Goal: Transaction & Acquisition: Subscribe to service/newsletter

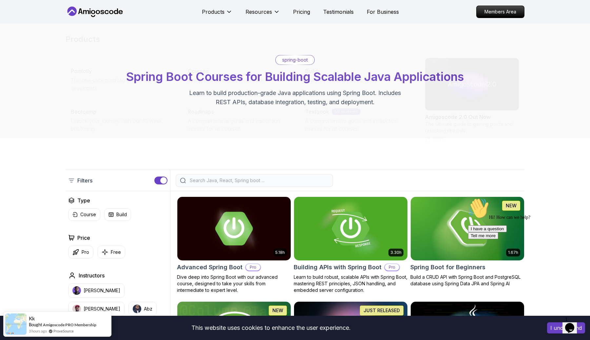
click at [91, 13] on icon at bounding box center [95, 12] width 59 height 10
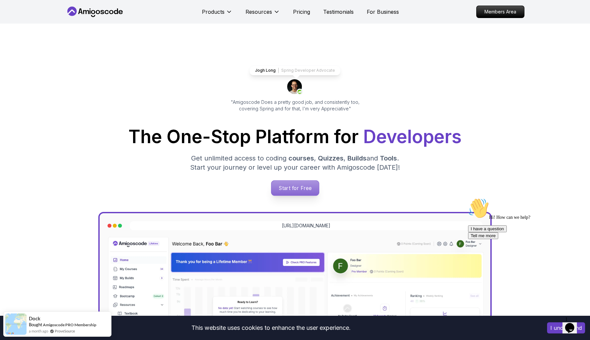
click at [298, 192] on p "Start for Free" at bounding box center [295, 188] width 48 height 15
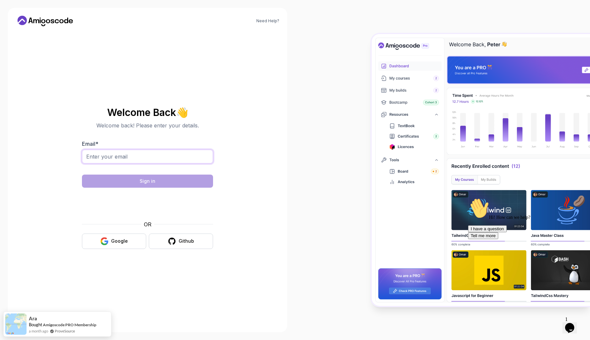
click at [155, 150] on input "Email *" at bounding box center [147, 157] width 131 height 14
type input "[EMAIL_ADDRESS][DOMAIN_NAME]"
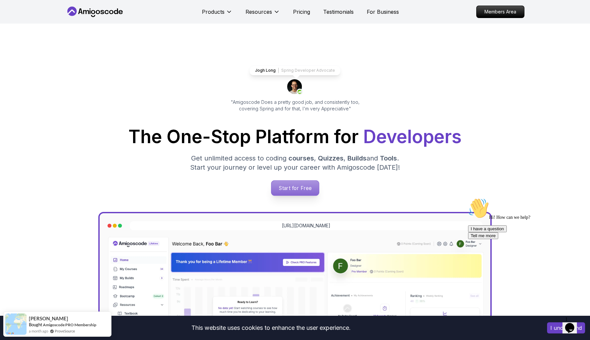
click at [307, 183] on p "Start for Free" at bounding box center [295, 188] width 48 height 15
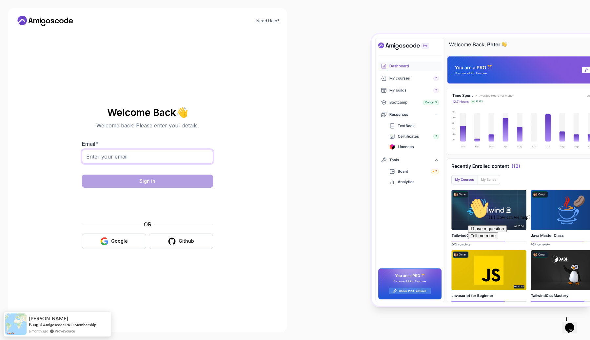
click at [188, 161] on input "Email *" at bounding box center [147, 157] width 131 height 14
type input "[EMAIL_ADDRESS][DOMAIN_NAME]"
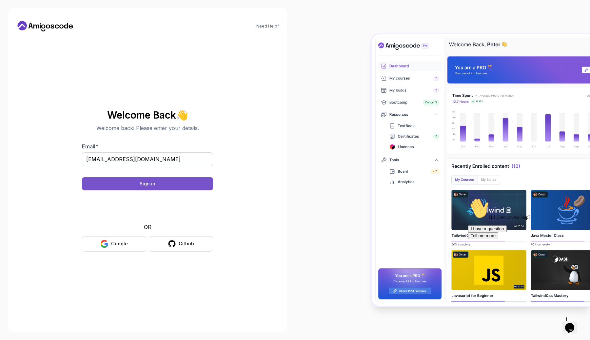
click at [171, 181] on button "Sign in" at bounding box center [147, 183] width 131 height 13
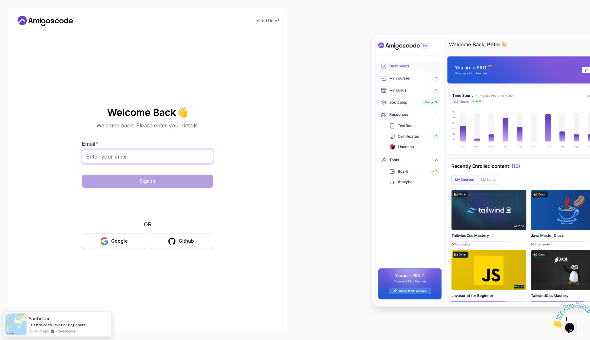
click at [173, 160] on input "Email *" at bounding box center [147, 157] width 131 height 14
type input "[EMAIL_ADDRESS][DOMAIN_NAME]"
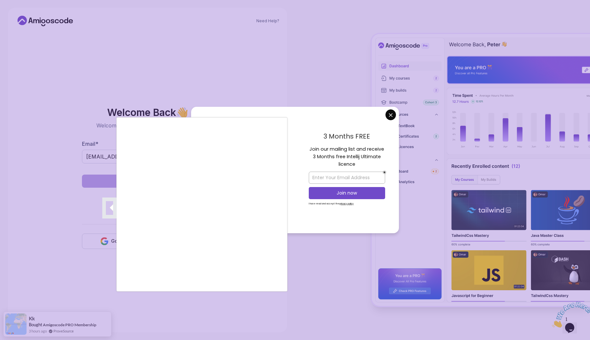
click at [390, 115] on div at bounding box center [295, 170] width 590 height 340
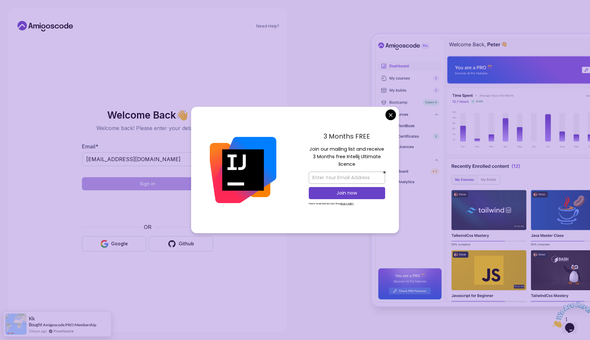
click at [392, 111] on body "Need Help? Welcome Back 👋 Welcome back! Please enter your details. Email * ange…" at bounding box center [295, 170] width 590 height 340
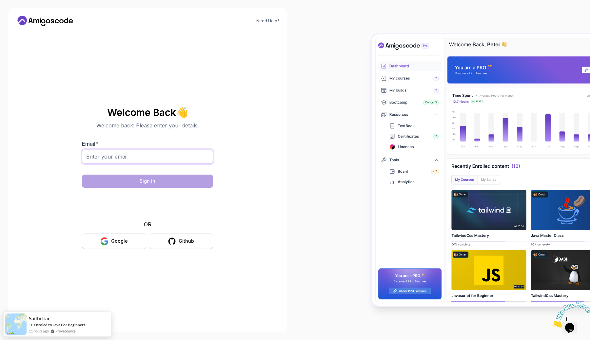
click at [170, 157] on input "Email *" at bounding box center [147, 157] width 131 height 14
type input "[EMAIL_ADDRESS][DOMAIN_NAME]"
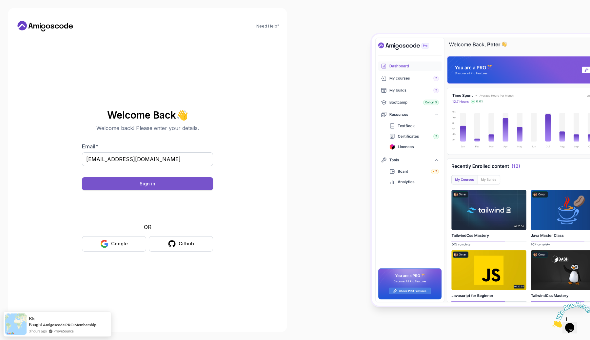
click at [178, 187] on button "Sign in" at bounding box center [147, 183] width 131 height 13
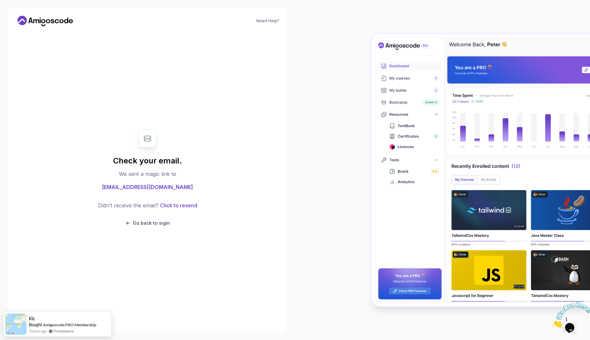
click at [390, 117] on body "Need Help? Check your email. We sent a magic link to [EMAIL_ADDRESS][DOMAIN_NAM…" at bounding box center [295, 170] width 590 height 340
click at [56, 19] on icon at bounding box center [45, 21] width 59 height 10
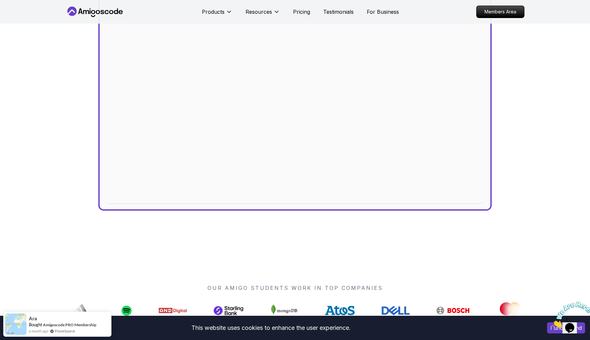
scroll to position [278, 0]
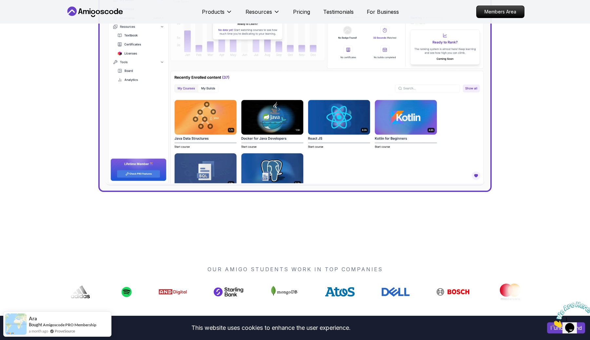
click at [552, 323] on icon "Close" at bounding box center [552, 326] width 0 height 6
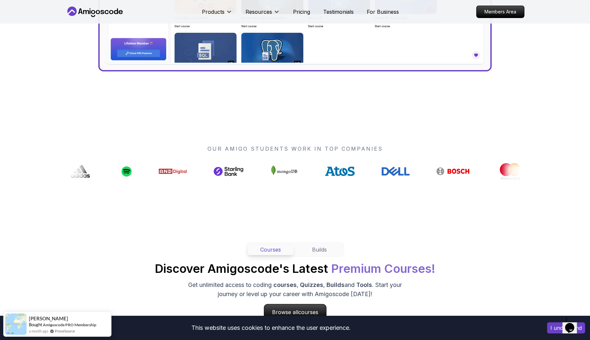
scroll to position [0, 0]
